Goal: Task Accomplishment & Management: Use online tool/utility

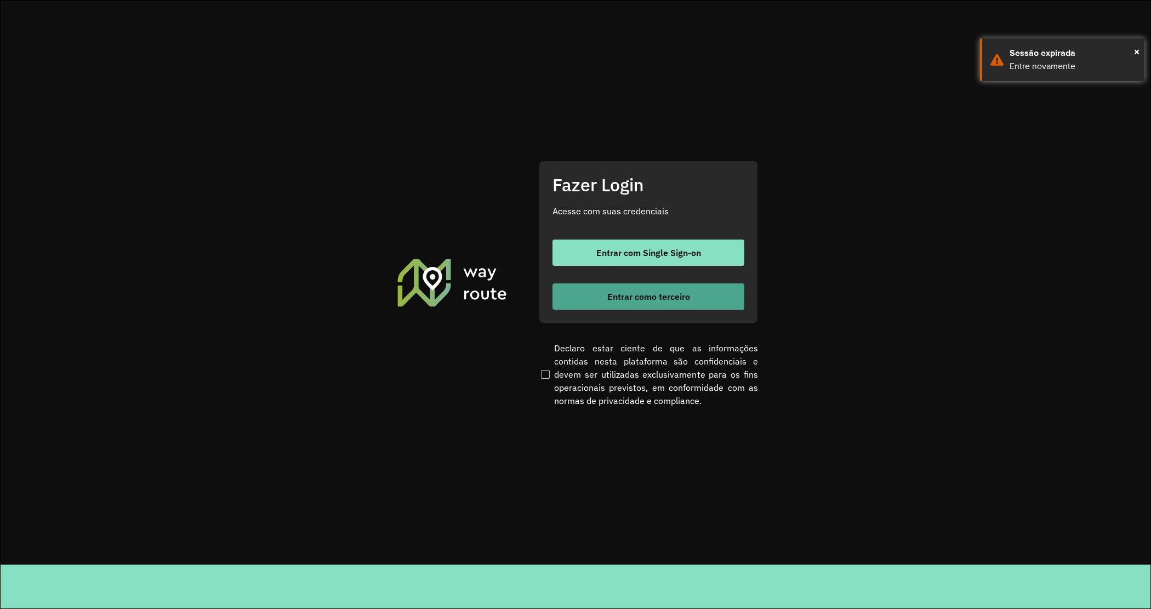
click at [674, 303] on button "Entrar como terceiro" at bounding box center [649, 296] width 192 height 26
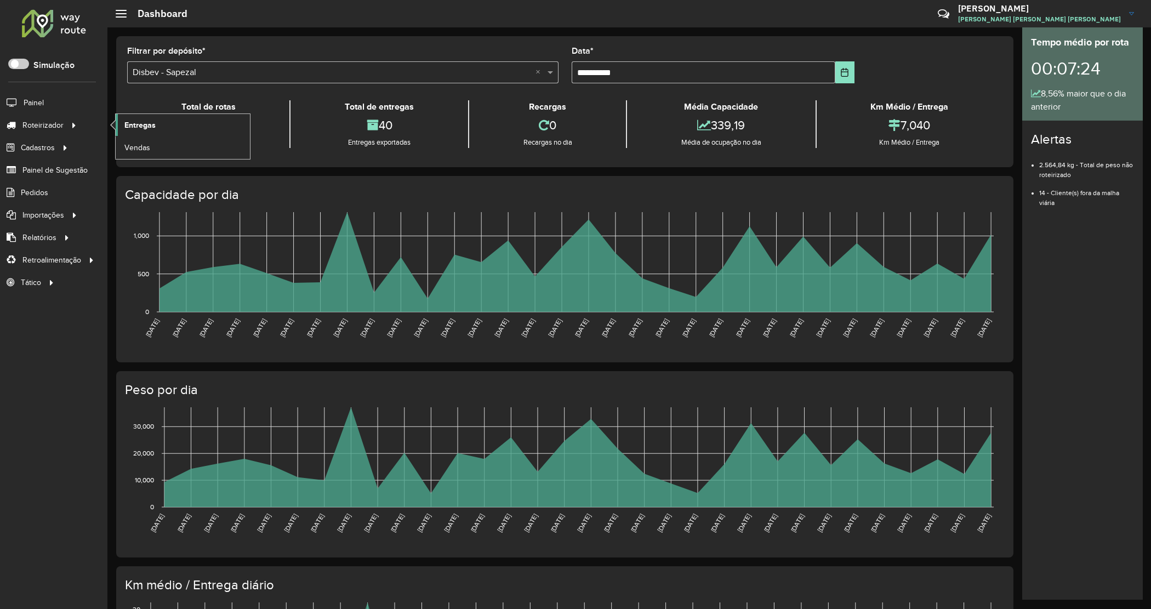
click at [120, 129] on link "Entregas" at bounding box center [183, 125] width 134 height 22
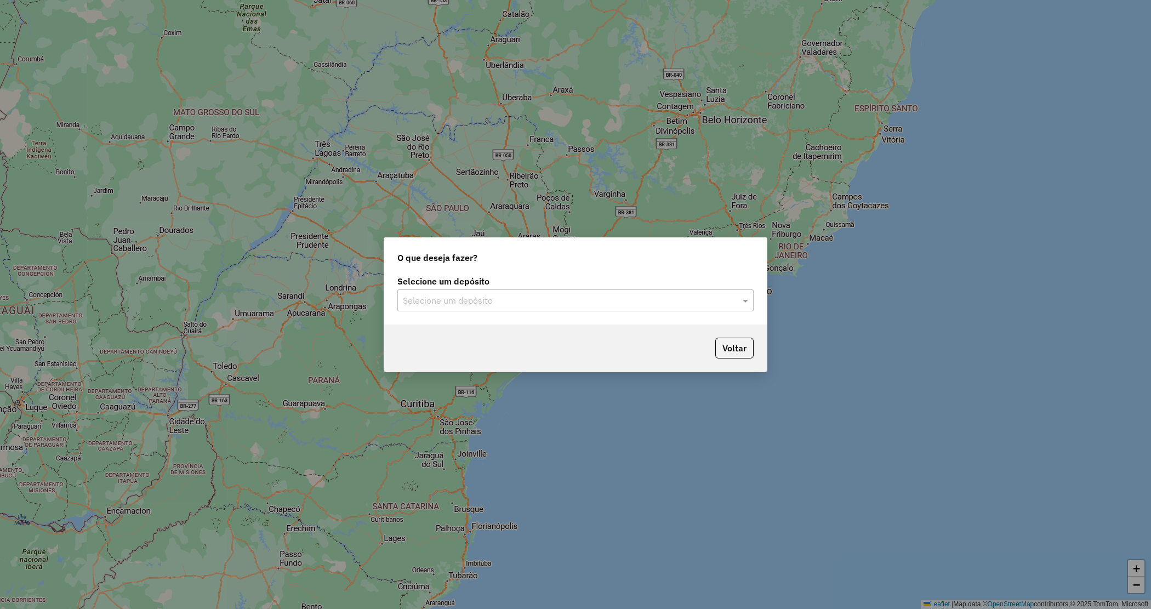
click at [555, 305] on input "text" at bounding box center [564, 300] width 323 height 13
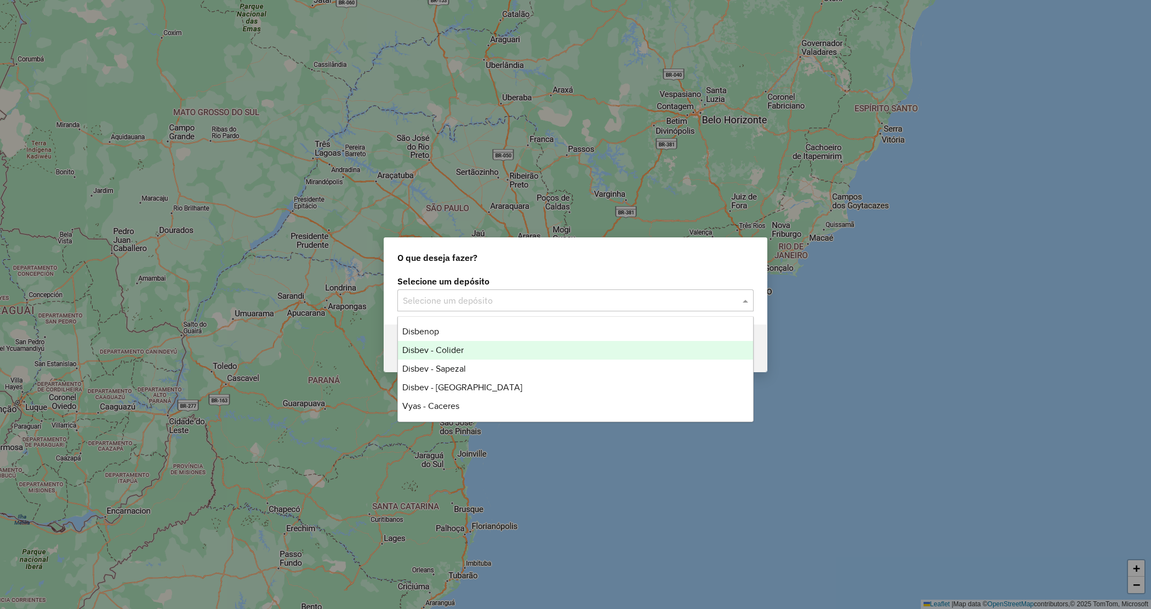
click at [446, 352] on span "Disbev - Colider" at bounding box center [432, 349] width 61 height 9
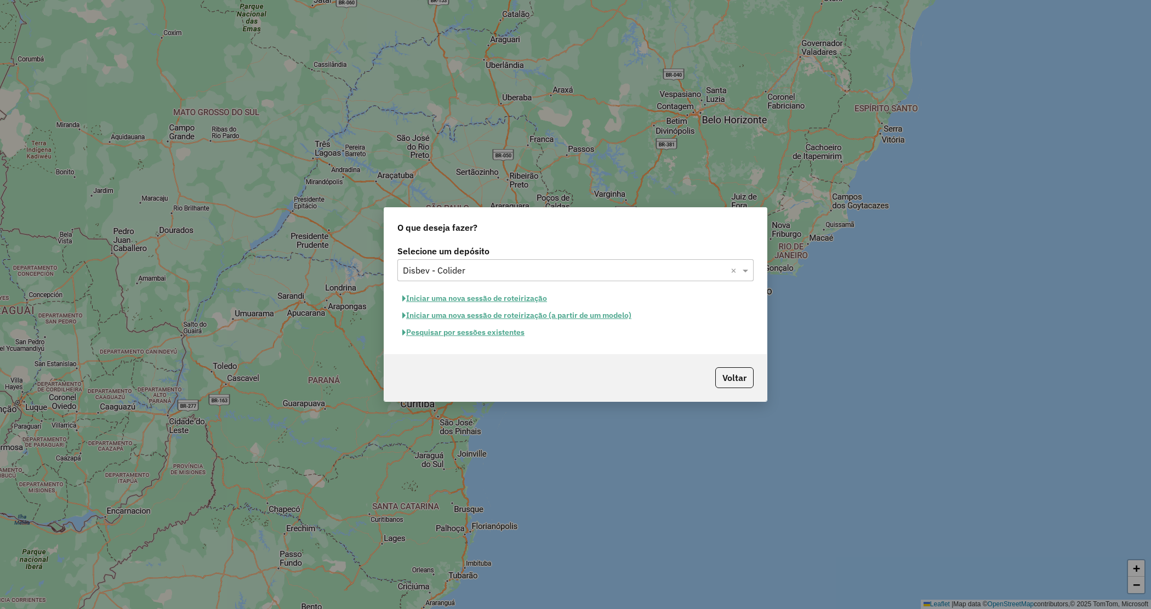
click at [470, 333] on button "Pesquisar por sessões existentes" at bounding box center [463, 332] width 132 height 17
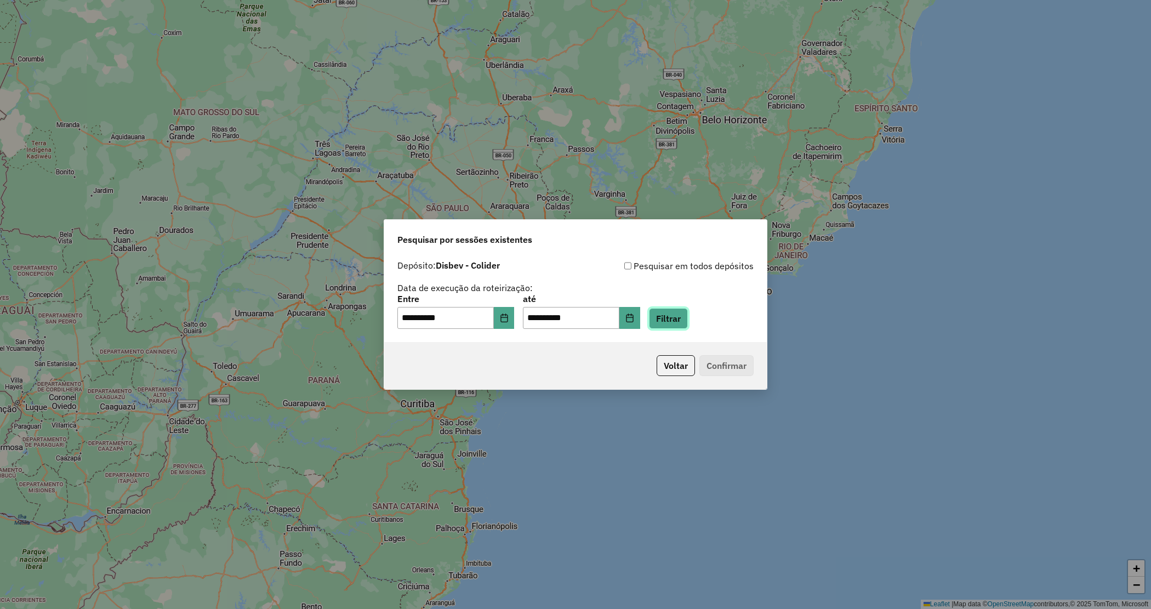
click at [674, 322] on button "Filtrar" at bounding box center [668, 318] width 39 height 21
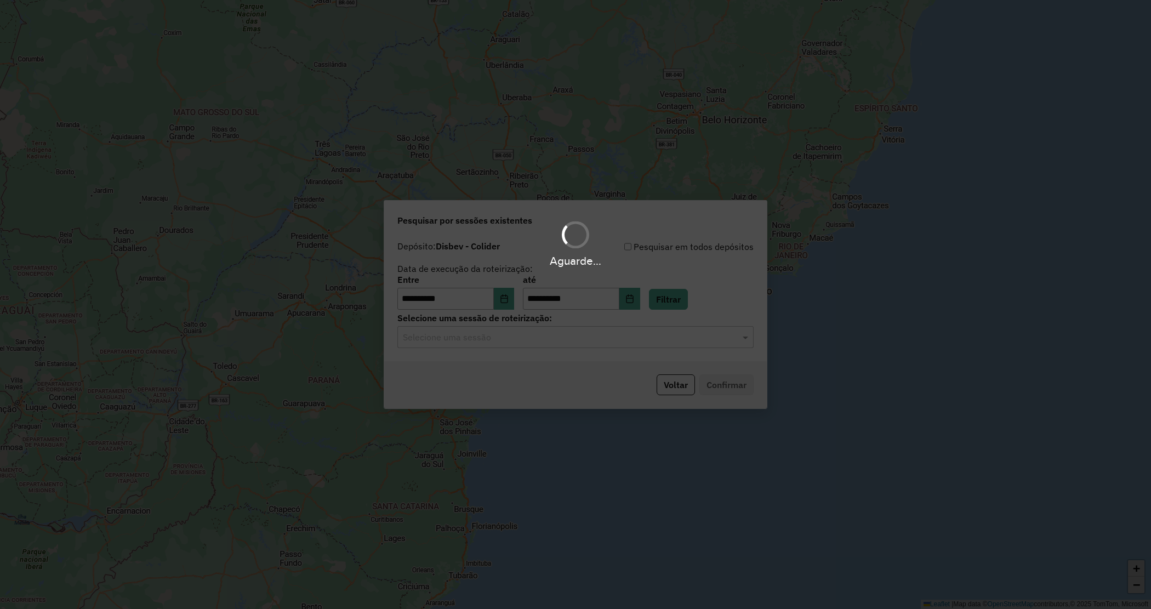
click at [486, 340] on input "text" at bounding box center [564, 337] width 323 height 13
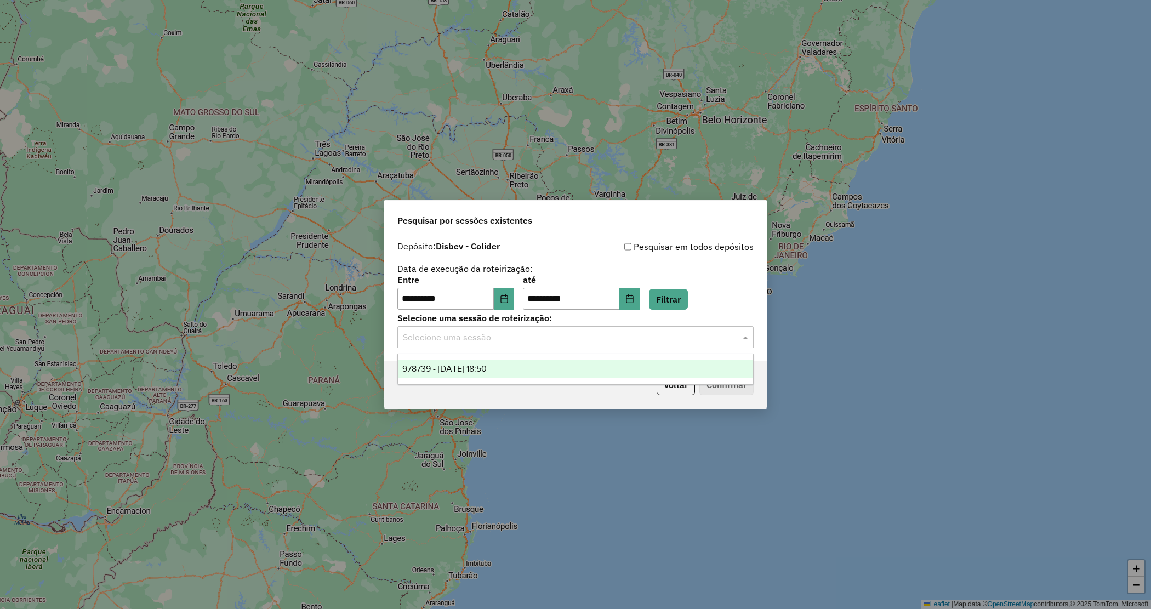
click at [487, 373] on span "978739 - 13/08/2025 18:50" at bounding box center [444, 368] width 84 height 9
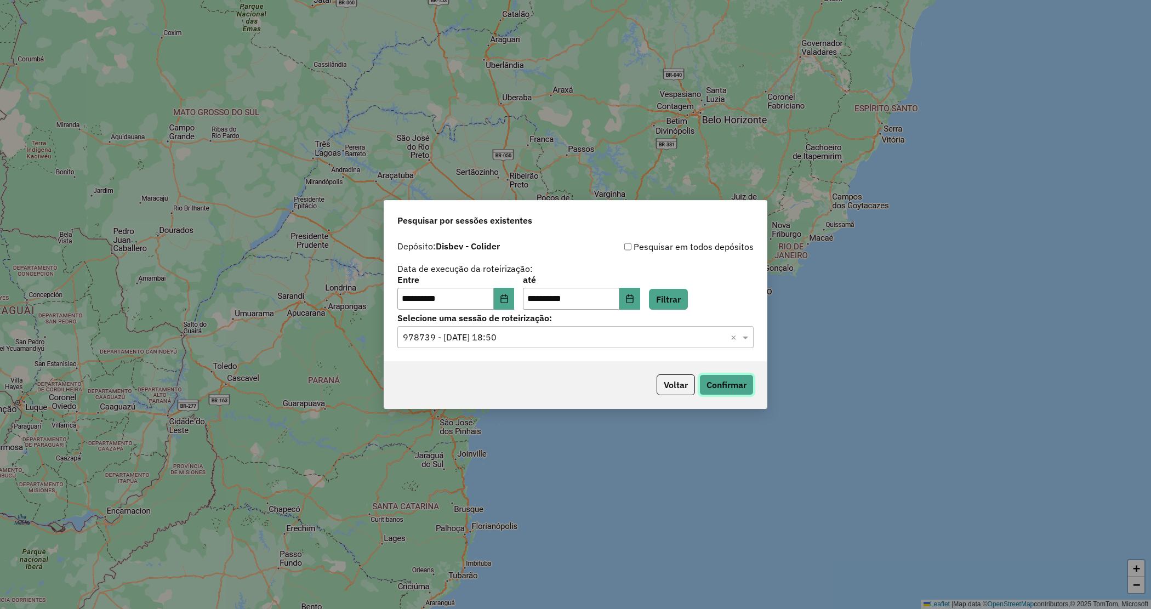
click at [714, 383] on button "Confirmar" at bounding box center [726, 384] width 54 height 21
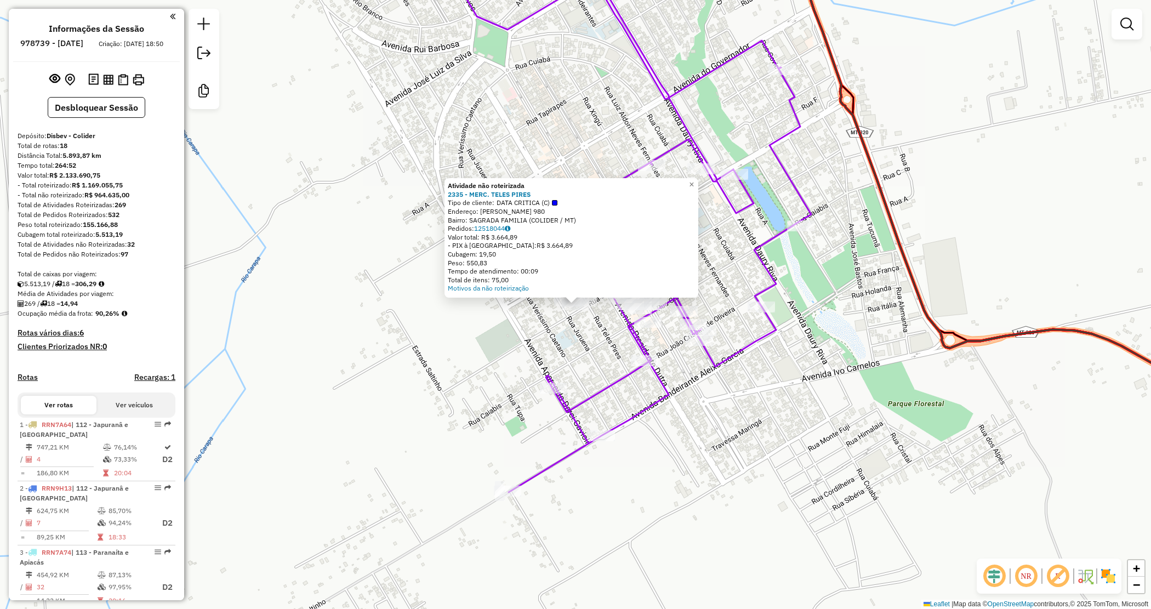
click at [574, 334] on div "Atividade não roteirizada 2335 - MERC. TELES PIRES Tipo de cliente: DATA CRITIC…" at bounding box center [575, 304] width 1151 height 609
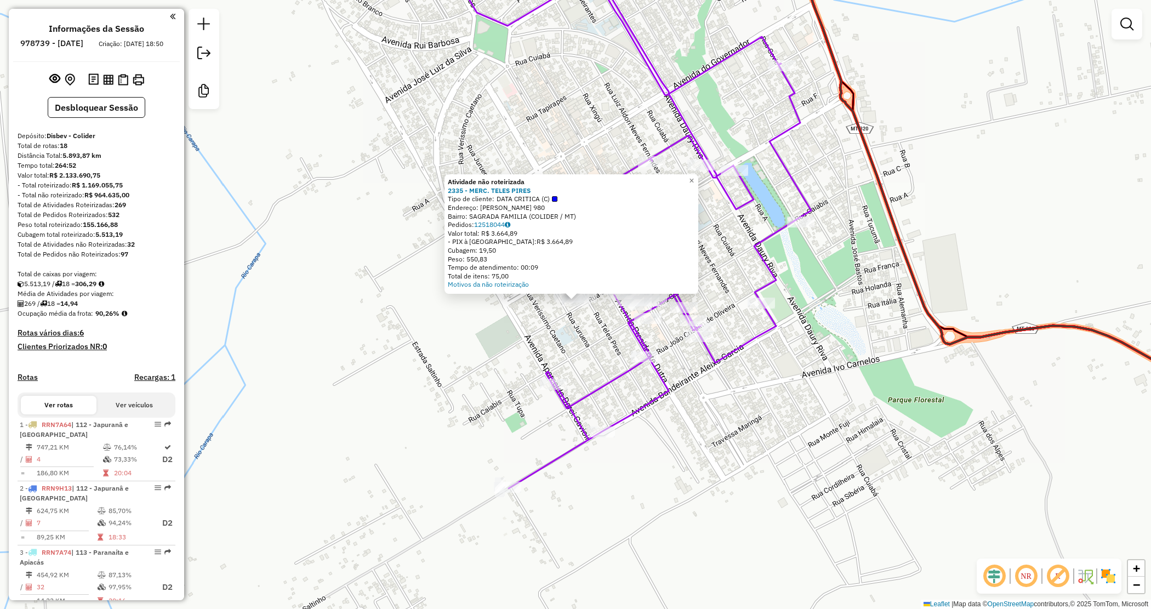
click at [579, 317] on div "Atividade não roteirizada 2335 - MERC. TELES PIRES Tipo de cliente: DATA CRITIC…" at bounding box center [575, 304] width 1151 height 609
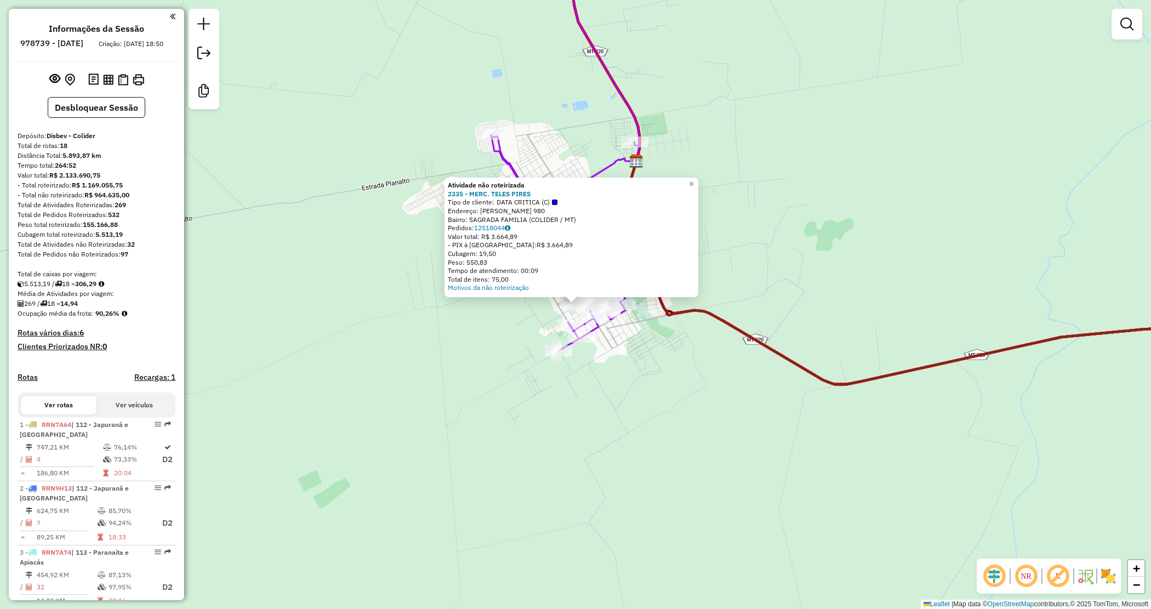
click at [629, 384] on div "Atividade não roteirizada 2335 - MERC. TELES PIRES Tipo de cliente: DATA CRITIC…" at bounding box center [575, 304] width 1151 height 609
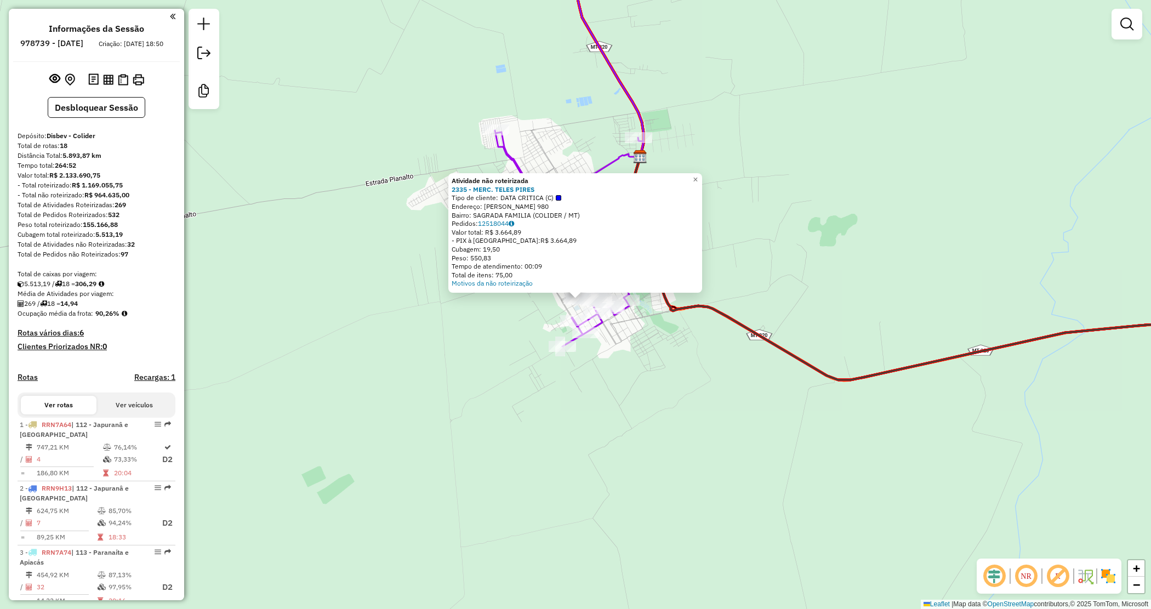
click at [640, 340] on div "Atividade não roteirizada 2335 - MERC. TELES PIRES Tipo de cliente: DATA CRITIC…" at bounding box center [575, 304] width 1151 height 609
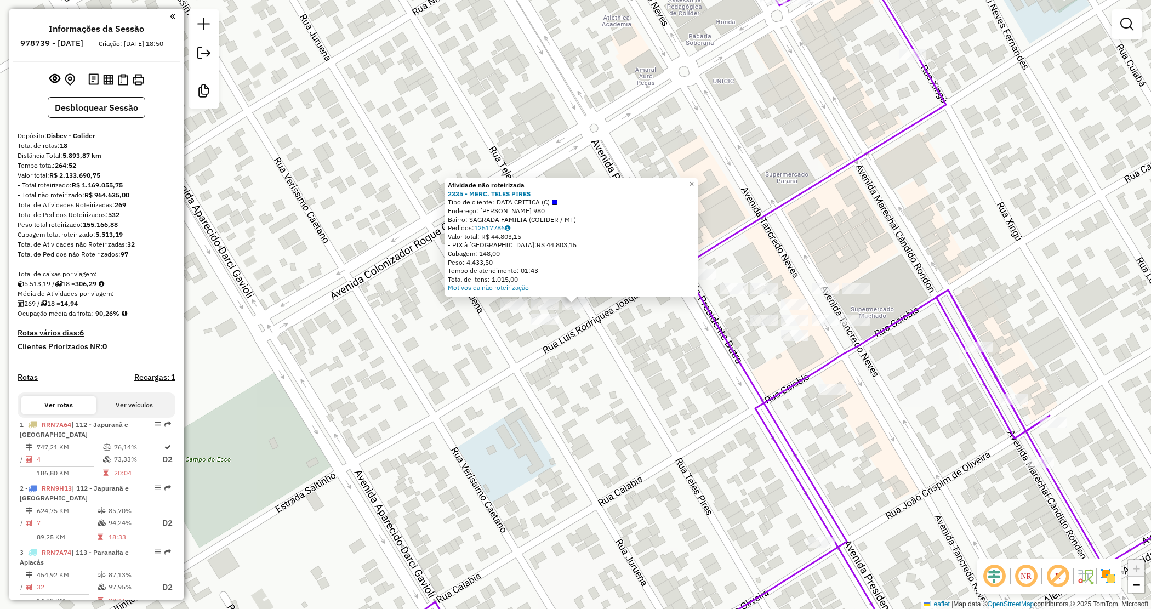
click at [733, 297] on div "Atividade não roteirizada 2335 - MERC. TELES PIRES Tipo de cliente: DATA CRITIC…" at bounding box center [575, 304] width 1151 height 609
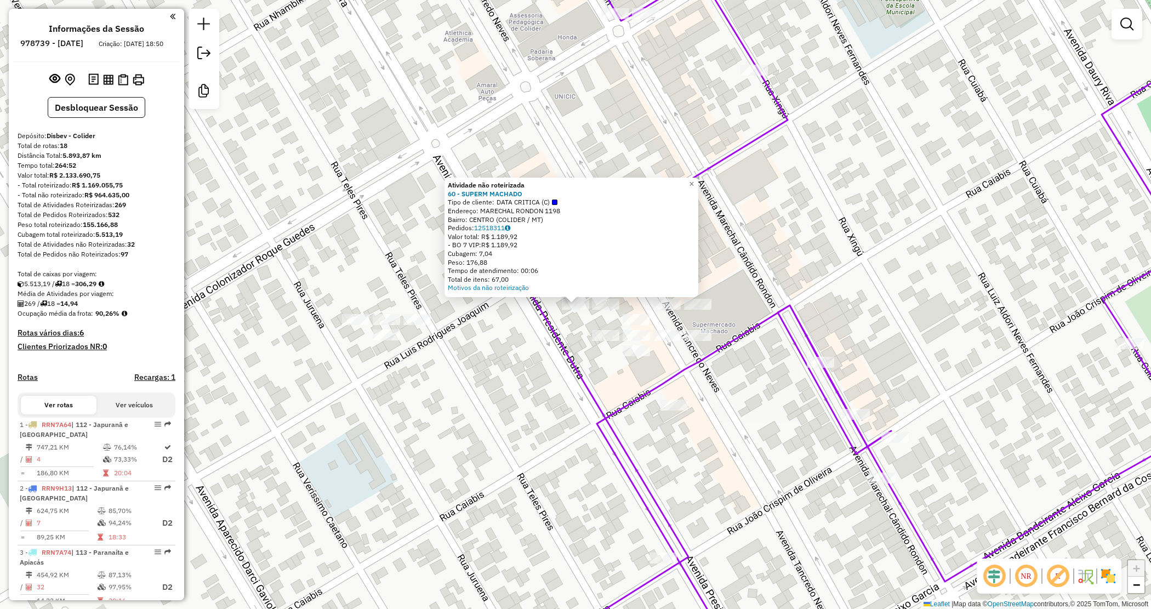
click at [491, 355] on div "Atividade não roteirizada 60 - SUPERM MACHADO Tipo de cliente: DATA CRITICA (C)…" at bounding box center [575, 304] width 1151 height 609
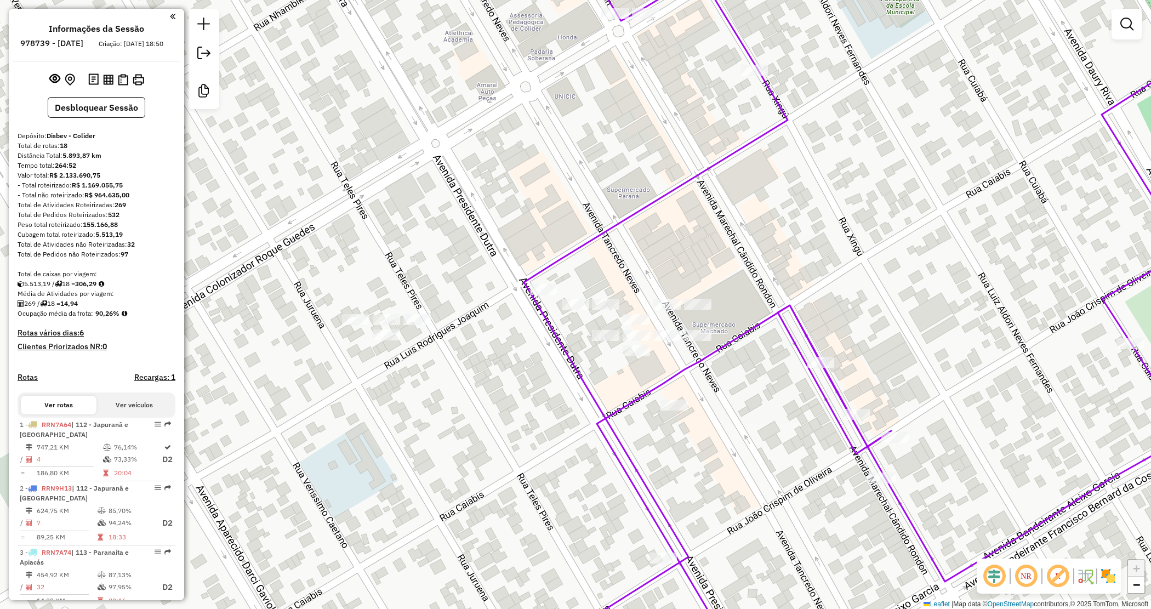
click at [514, 379] on div "Janela de atendimento Grade de atendimento Capacidade Transportadoras Veículos …" at bounding box center [575, 304] width 1151 height 609
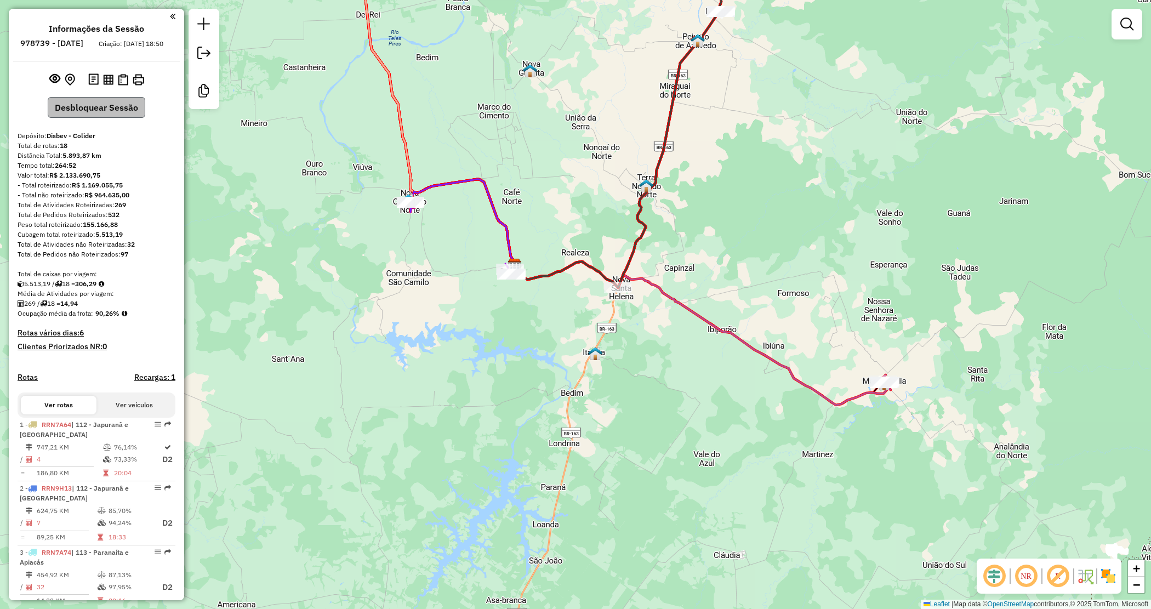
click at [95, 122] on div "Informações da Sessão 978739 - [DATE] Criação: [DATE] 18:50 Desbloquear Sessão …" at bounding box center [96, 304] width 175 height 591
click at [100, 118] on button "Desbloquear Sessão" at bounding box center [97, 107] width 98 height 21
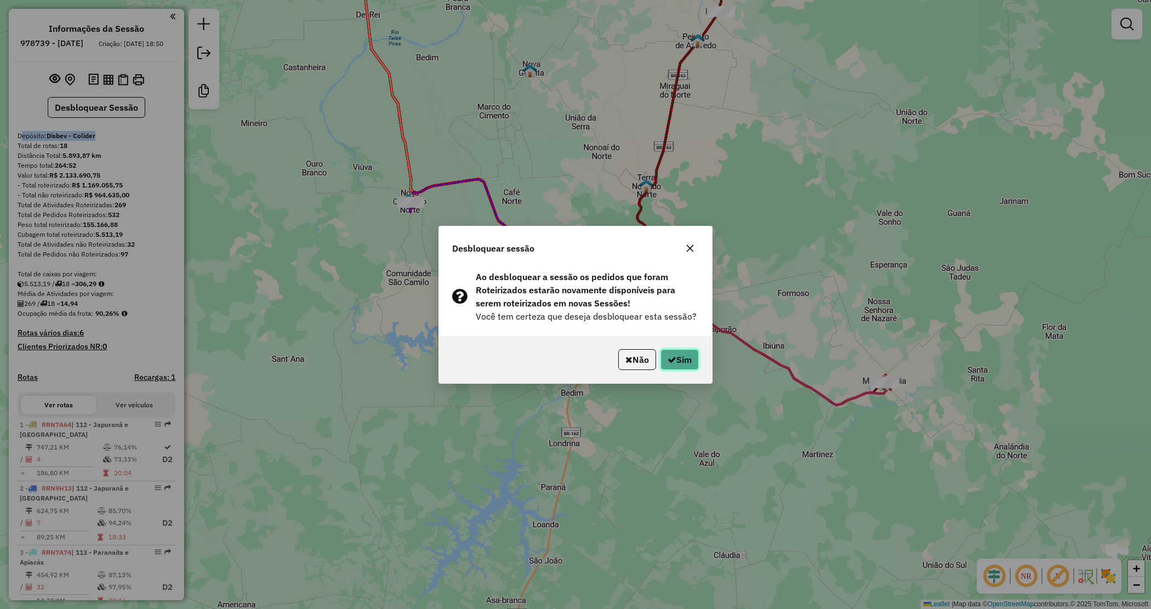
click at [673, 367] on button "Sim" at bounding box center [680, 359] width 38 height 21
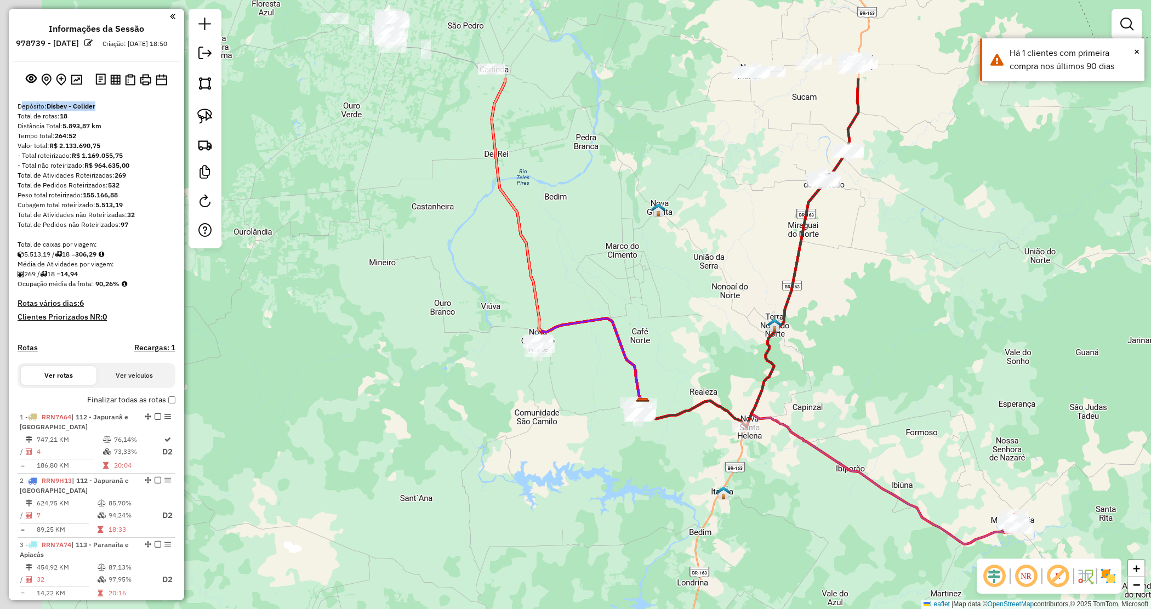
drag, startPoint x: 426, startPoint y: 137, endPoint x: 790, endPoint y: 535, distance: 539.0
click at [790, 538] on div "Janela de atendimento Grade de atendimento Capacidade Transportadoras Veículos …" at bounding box center [575, 304] width 1151 height 609
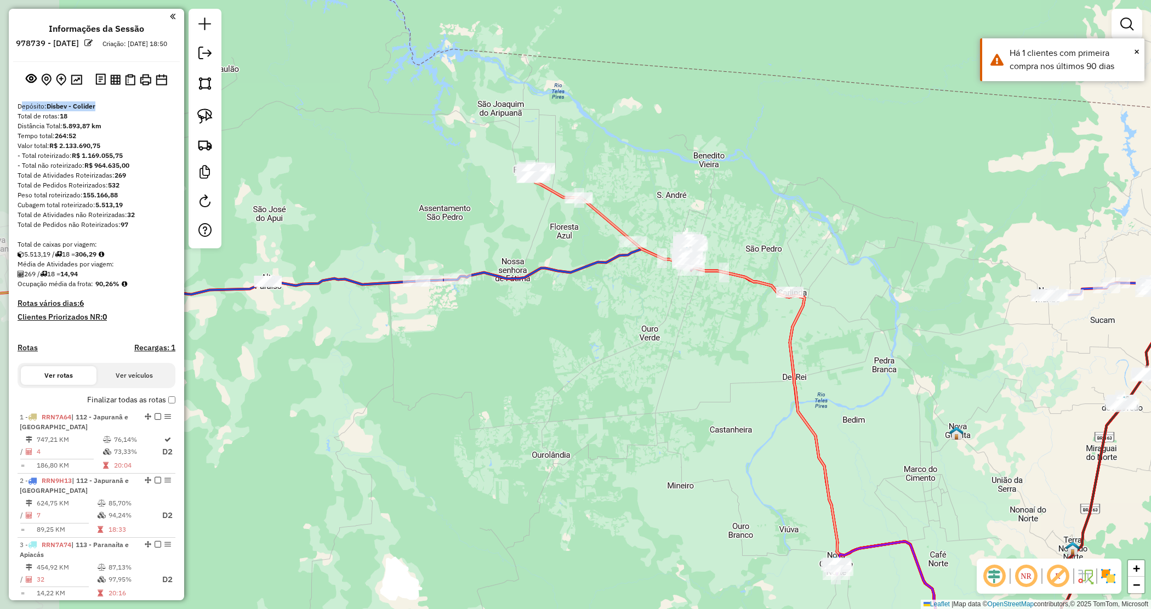
drag, startPoint x: 511, startPoint y: 408, endPoint x: 608, endPoint y: 362, distance: 107.9
click at [609, 369] on div "Janela de atendimento Grade de atendimento Capacidade Transportadoras Veículos …" at bounding box center [575, 304] width 1151 height 609
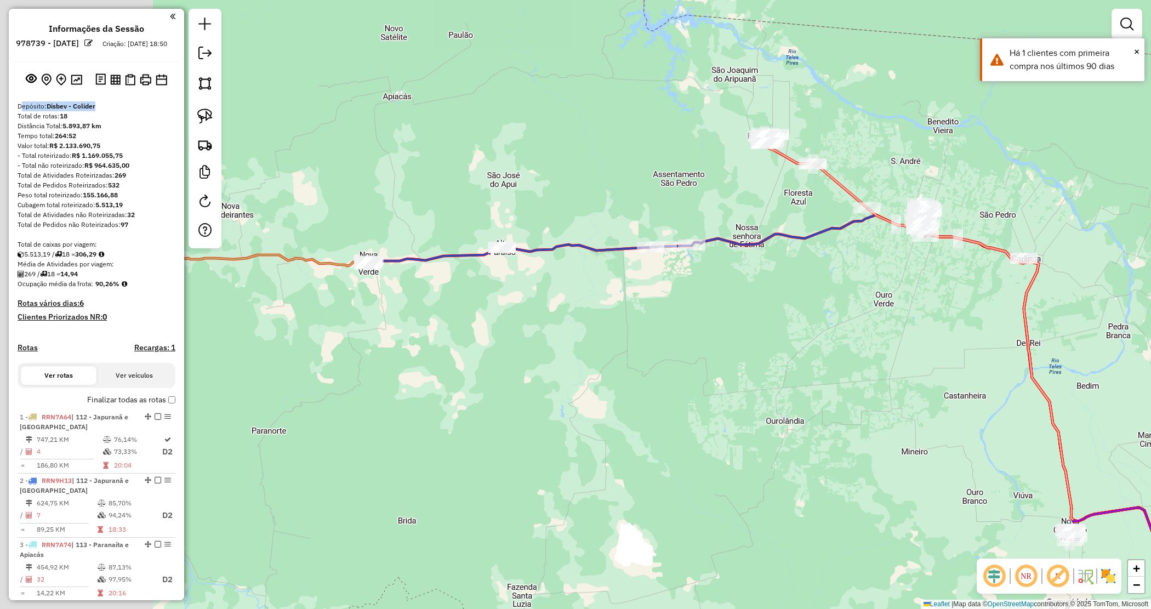
drag, startPoint x: 645, startPoint y: 329, endPoint x: 714, endPoint y: 303, distance: 74.2
click at [714, 310] on div "Janela de atendimento Grade de atendimento Capacidade Transportadoras Veículos …" at bounding box center [575, 304] width 1151 height 609
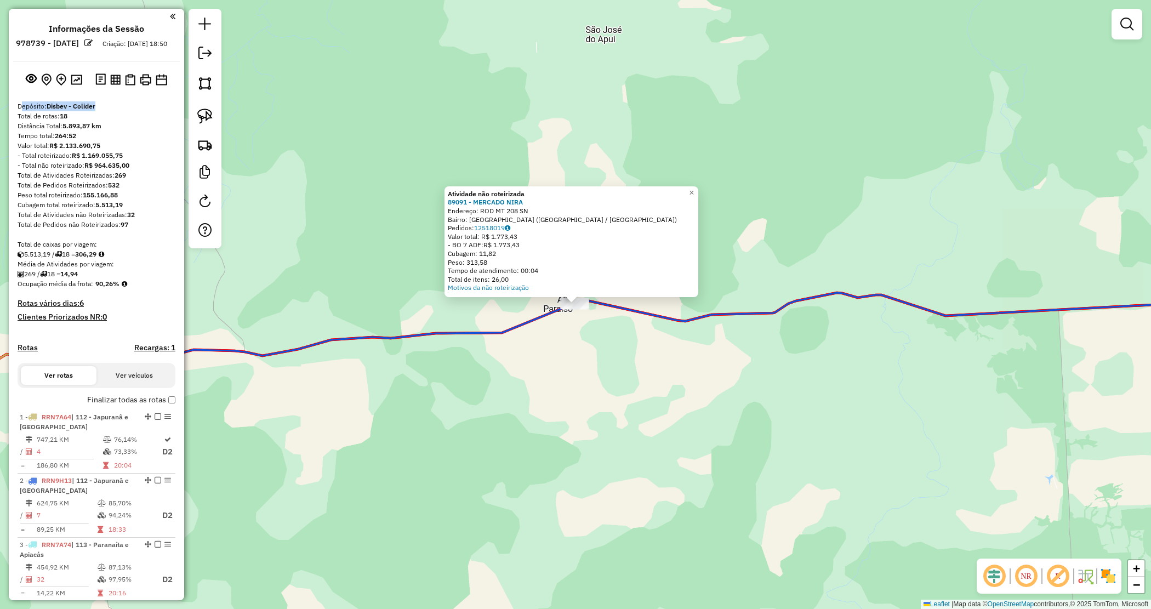
click at [587, 360] on div "Atividade não roteirizada 89091 - MERCADO NIRA Endereço: ROD MT 208 SN Bairro: …" at bounding box center [575, 304] width 1151 height 609
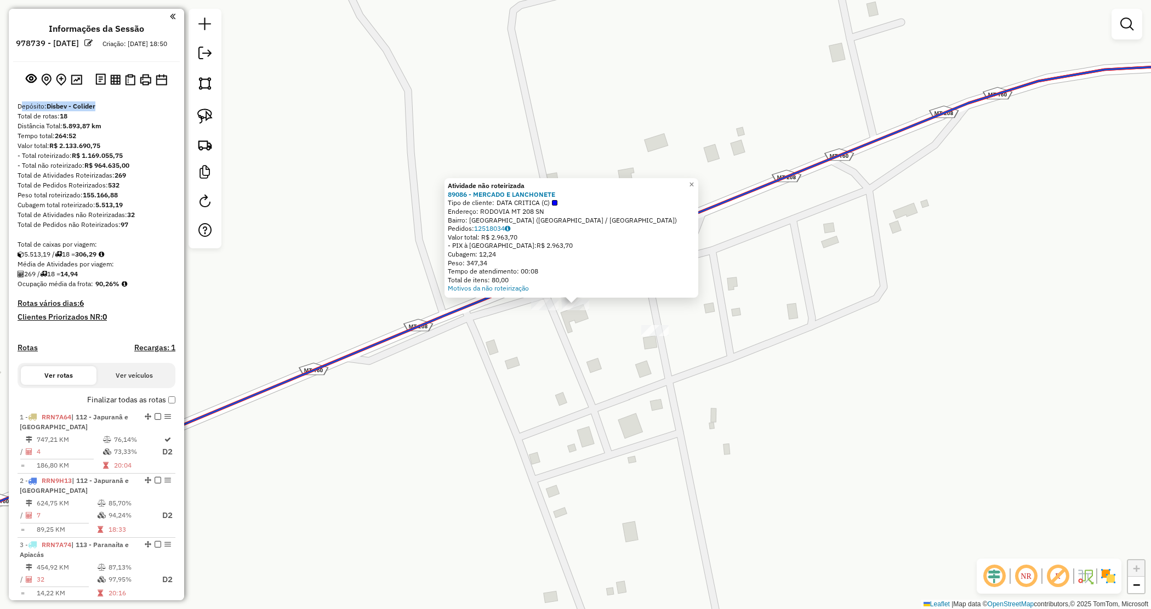
drag, startPoint x: 507, startPoint y: 358, endPoint x: 510, endPoint y: 323, distance: 34.7
click at [507, 359] on div "Atividade não roteirizada 89086 - MERCADO E LANCHONETE Tipo de cliente: DATA CR…" at bounding box center [575, 304] width 1151 height 609
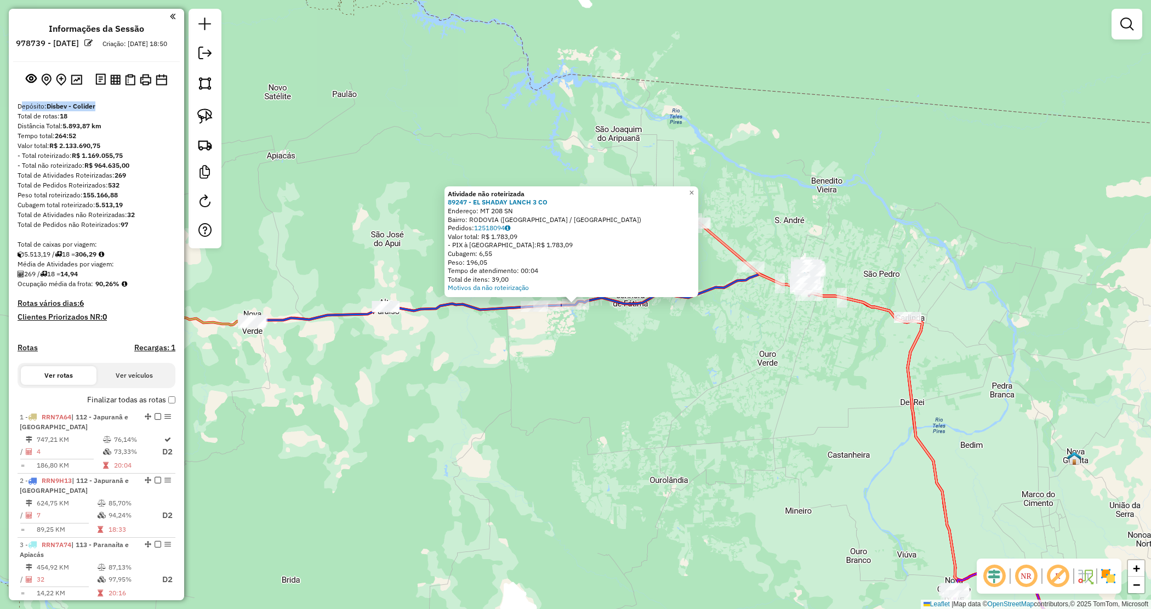
drag, startPoint x: 555, startPoint y: 200, endPoint x: 448, endPoint y: 201, distance: 106.9
click at [448, 201] on div "Atividade não roteirizada 89247 - EL SHADAY LANCH 3 CO Endereço: MT 208 SN Bair…" at bounding box center [572, 241] width 254 height 111
copy strong "89247 - EL SHADAY LANCH 3 CO"
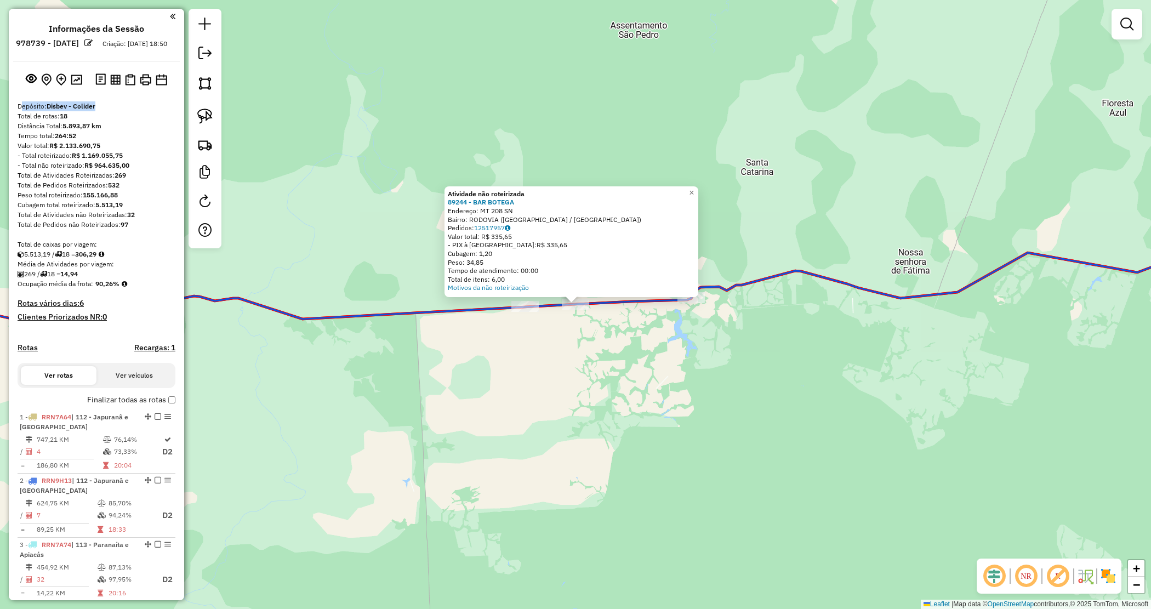
drag, startPoint x: 508, startPoint y: 203, endPoint x: 443, endPoint y: 203, distance: 64.7
click at [445, 203] on div "Atividade não roteirizada 89244 - BAR BOTEGA Endereço: MT 208 SN Bairro: [GEOGR…" at bounding box center [572, 241] width 254 height 111
copy strong "89244 - BAR BOTEGA"
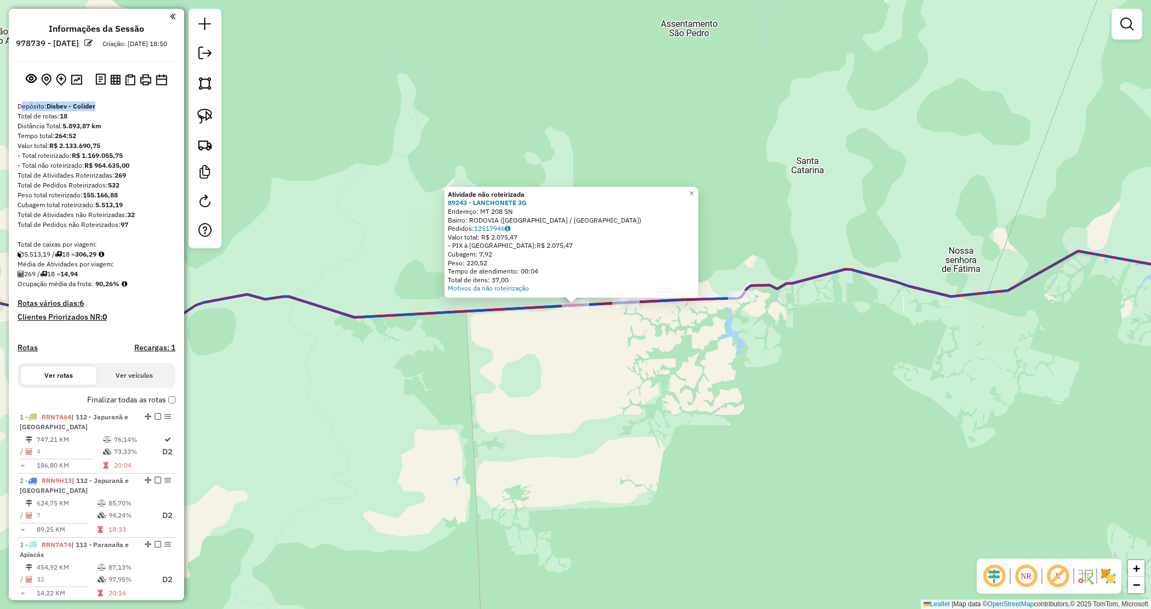
drag, startPoint x: 535, startPoint y: 203, endPoint x: 447, endPoint y: 201, distance: 87.8
click at [447, 201] on div "Atividade não roteirizada 89243 - LANCHONETE 3G Endereço: MT 208 SN Bairro: [GE…" at bounding box center [572, 242] width 254 height 111
copy strong "89243 - LANCHONETE 3G"
click at [599, 362] on div "Atividade não roteirizada 89243 - LANCHONETE 3G Endereço: MT 208 SN Bairro: ROD…" at bounding box center [575, 304] width 1151 height 609
click at [504, 405] on div "Atividade não roteirizada 89243 - LANCHONETE 3G Endereço: MT 208 SN Bairro: ROD…" at bounding box center [575, 304] width 1151 height 609
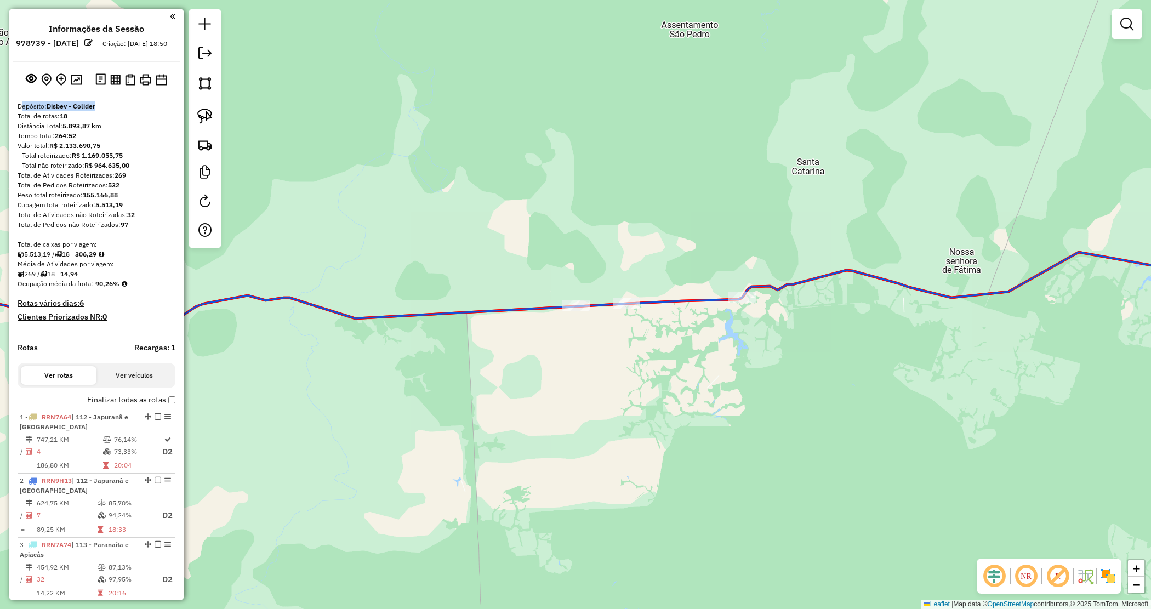
drag, startPoint x: 488, startPoint y: 417, endPoint x: 884, endPoint y: 388, distance: 396.8
click at [885, 388] on div "Janela de atendimento Grade de atendimento Capacidade Transportadoras Veículos …" at bounding box center [575, 304] width 1151 height 609
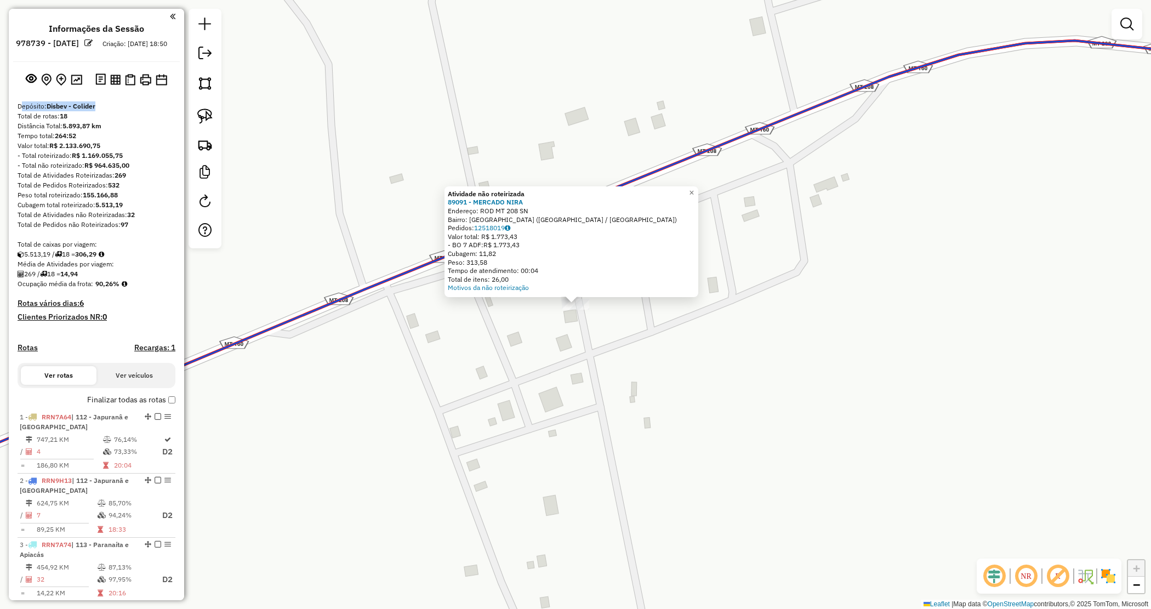
drag, startPoint x: 524, startPoint y: 200, endPoint x: 447, endPoint y: 198, distance: 76.2
click at [447, 199] on div "Atividade não roteirizada 89091 - MERCADO NIRA Endereço: ROD MT 208 SN Bairro: …" at bounding box center [572, 241] width 254 height 111
copy strong "89091 - MERCADO NIRA"
click at [565, 357] on div "Atividade não roteirizada 89091 - MERCADO NIRA Endereço: ROD MT 208 SN Bairro: …" at bounding box center [575, 304] width 1151 height 609
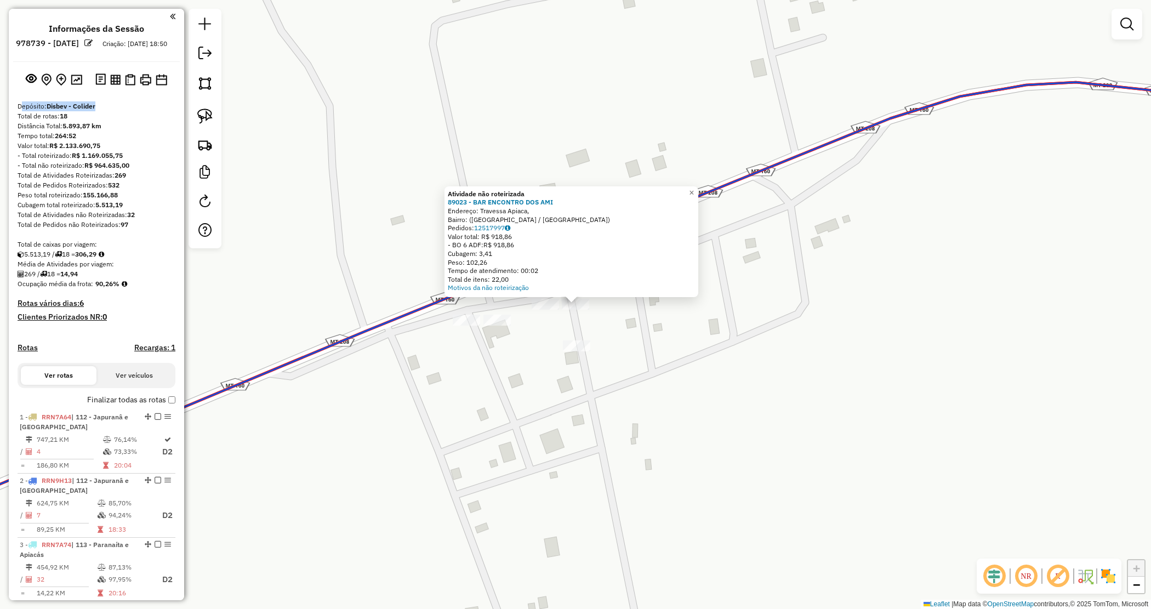
drag, startPoint x: 557, startPoint y: 200, endPoint x: 448, endPoint y: 199, distance: 109.1
click at [448, 199] on div "Atividade não roteirizada 89023 - BAR ENCONTRO DOS AMI Endereço: Travessa Apiac…" at bounding box center [572, 241] width 254 height 111
copy strong "89023 - BAR ENCONTRO DOS AMI"
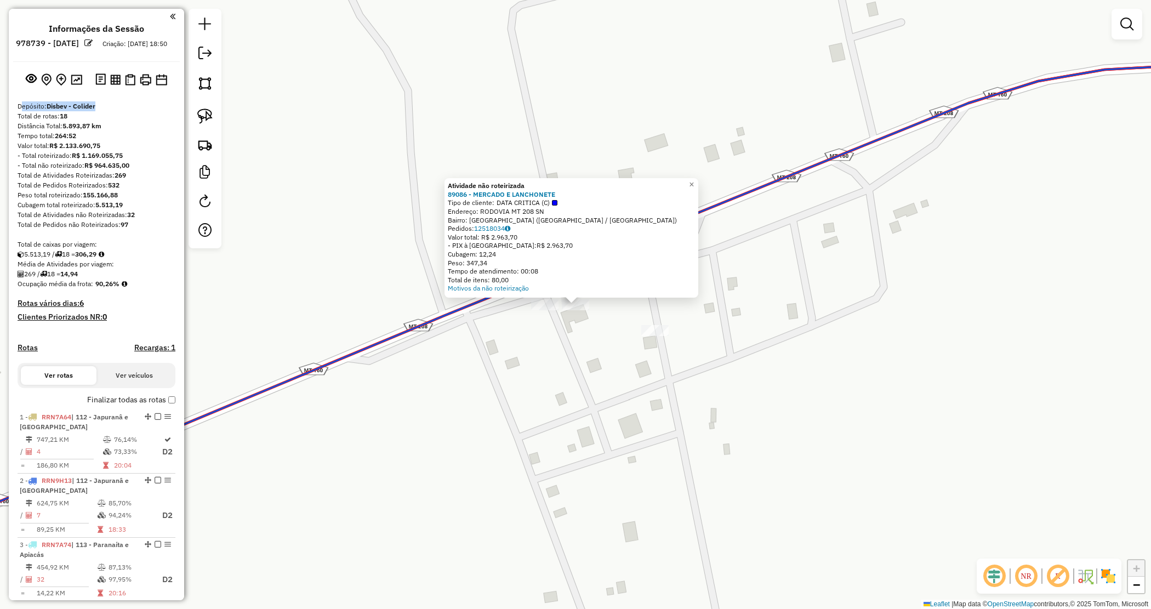
drag, startPoint x: 557, startPoint y: 195, endPoint x: 444, endPoint y: 192, distance: 113.0
click at [445, 192] on div "Atividade não roteirizada 89086 - MERCADO E LANCHONETE Tipo de cliente: DATA CR…" at bounding box center [572, 238] width 254 height 120
copy strong "89086 - MERCADO E LANCHONETE"
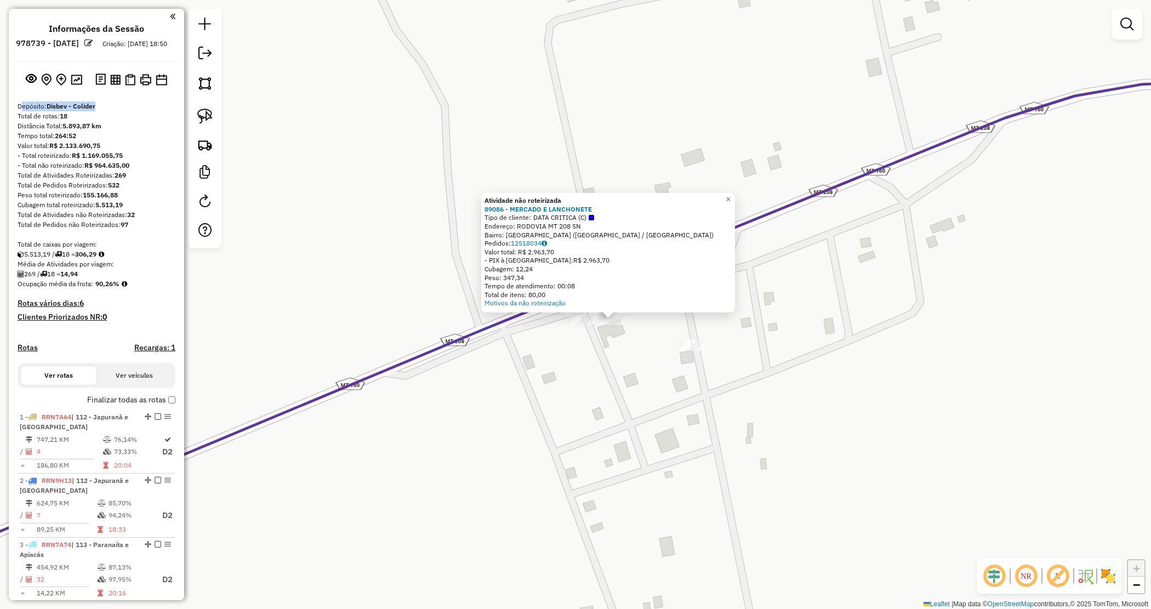
click at [573, 340] on div "Atividade não roteirizada 89086 - MERCADO E LANCHONETE Tipo de cliente: DATA CR…" at bounding box center [575, 304] width 1151 height 609
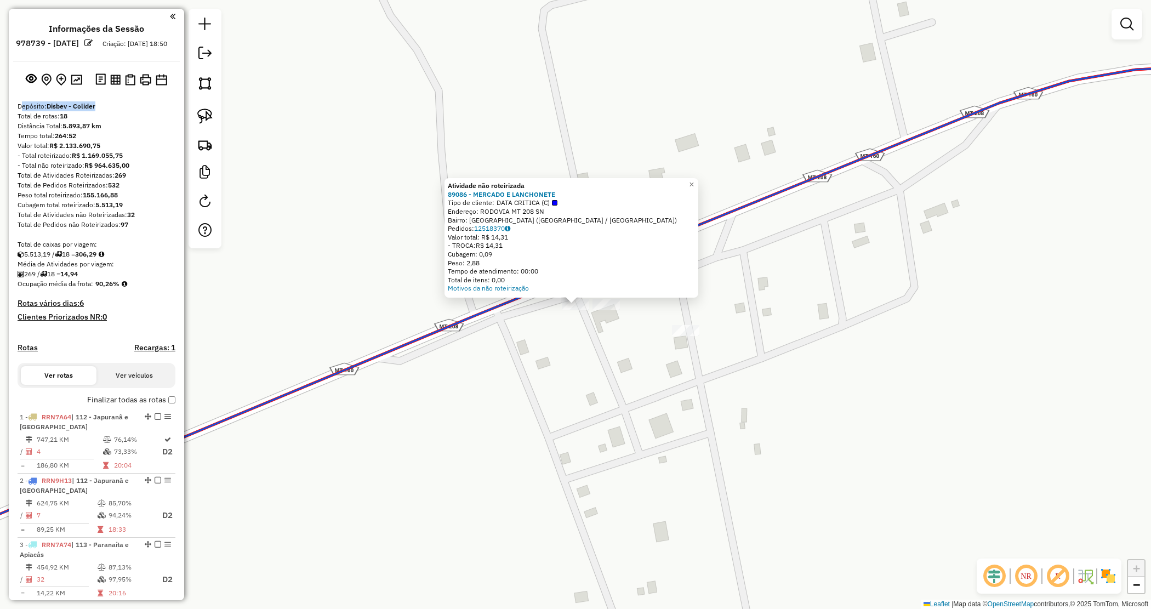
click at [582, 374] on div "Atividade não roteirizada 89086 - MERCADO E LANCHONETE Tipo de cliente: DATA CR…" at bounding box center [575, 304] width 1151 height 609
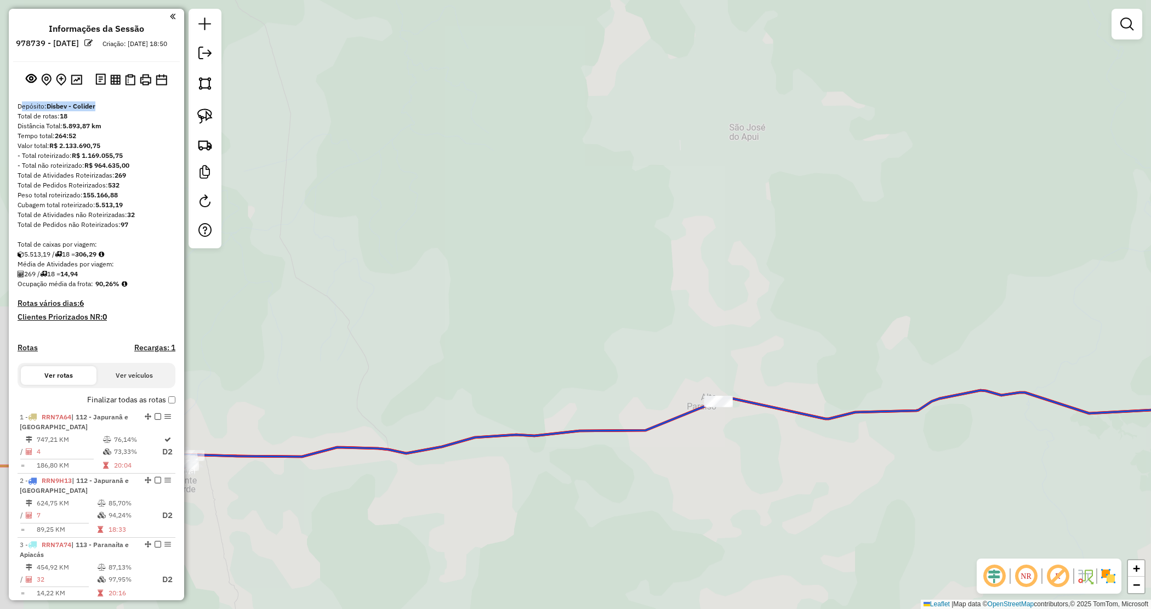
click at [727, 442] on div "Janela de atendimento Grade de atendimento Capacidade Transportadoras Veículos …" at bounding box center [575, 304] width 1151 height 609
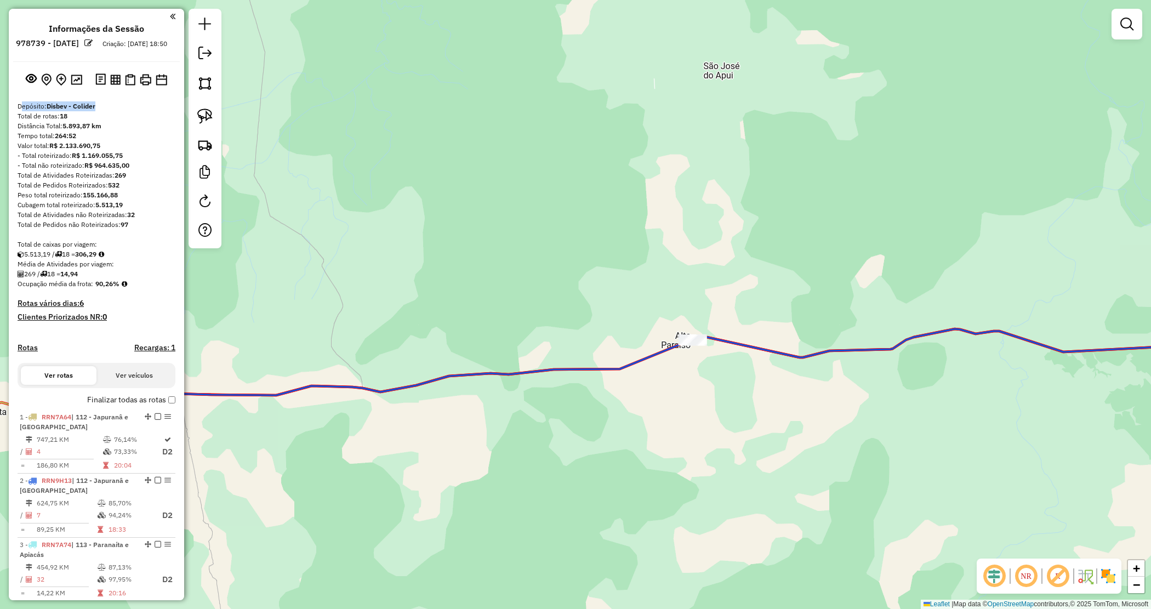
drag, startPoint x: 725, startPoint y: 453, endPoint x: 636, endPoint y: 288, distance: 187.4
click at [640, 293] on div "Janela de atendimento Grade de atendimento Capacidade Transportadoras Veículos …" at bounding box center [575, 304] width 1151 height 609
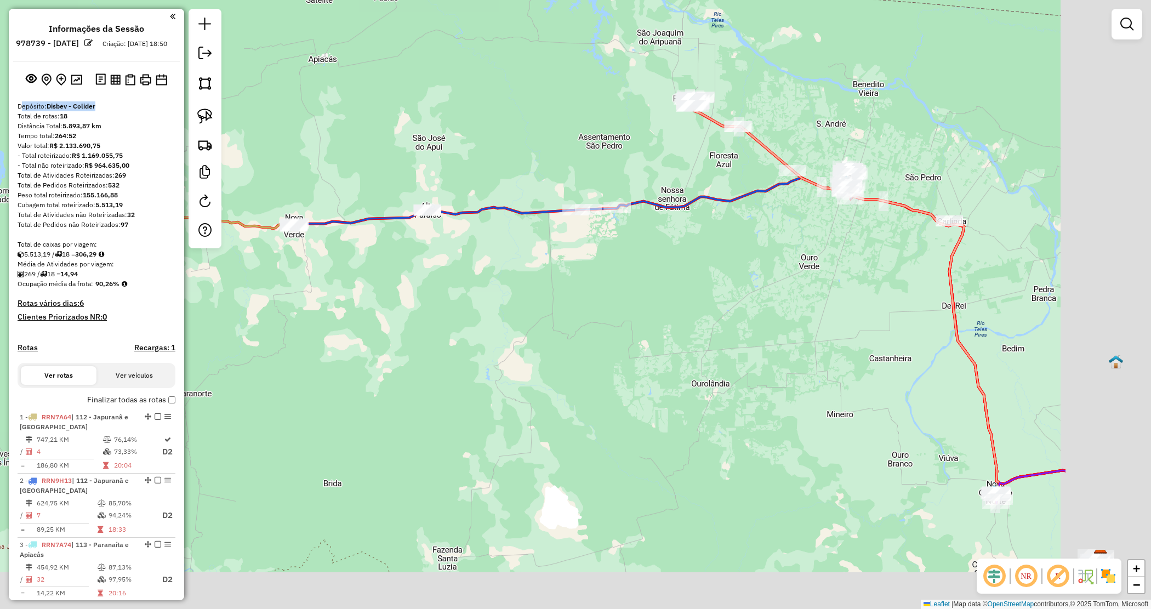
drag, startPoint x: 944, startPoint y: 395, endPoint x: 722, endPoint y: 373, distance: 223.6
click at [727, 374] on div "Janela de atendimento Grade de atendimento Capacidade Transportadoras Veículos …" at bounding box center [575, 304] width 1151 height 609
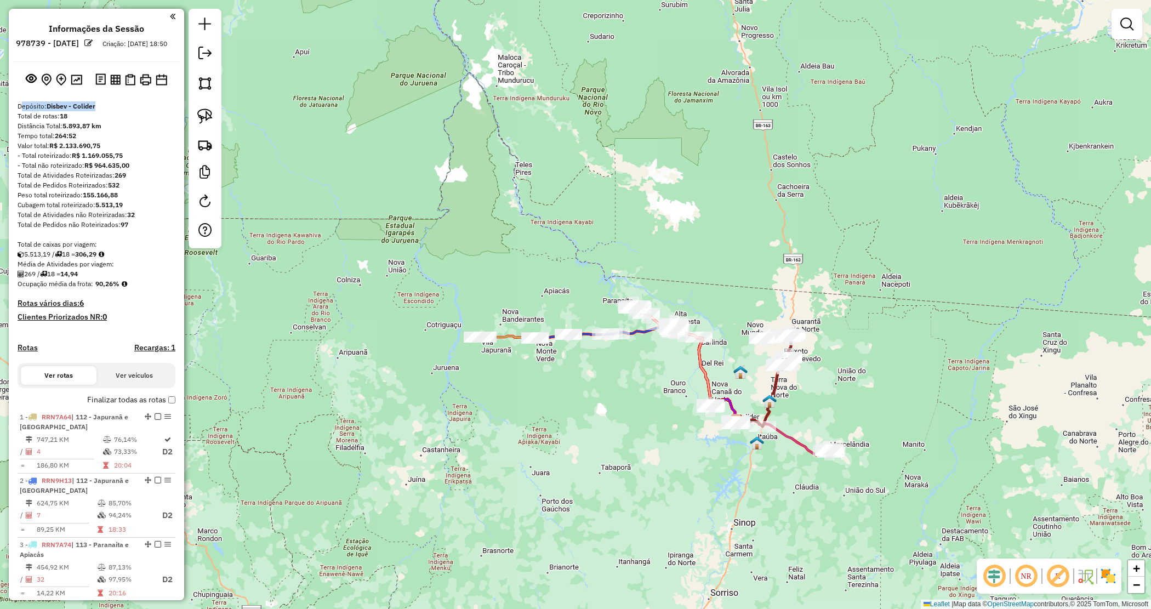
click at [644, 416] on div "Janela de atendimento Grade de atendimento Capacidade Transportadoras Veículos …" at bounding box center [575, 304] width 1151 height 609
